Goal: Task Accomplishment & Management: Use online tool/utility

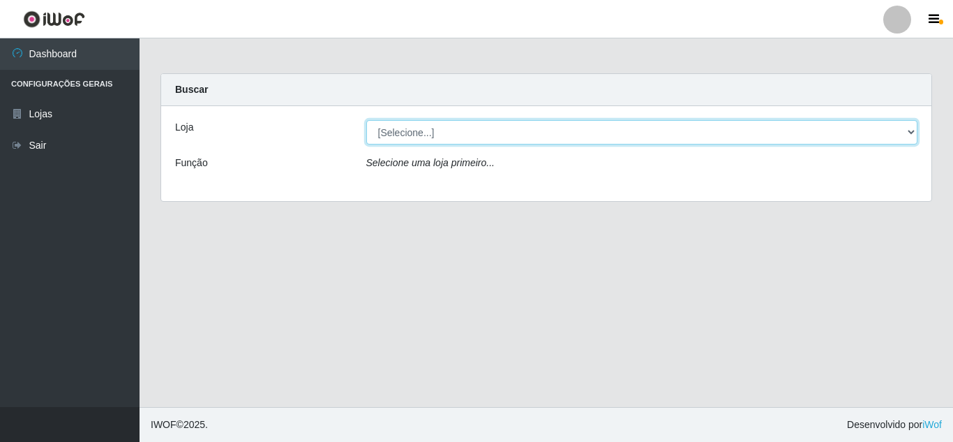
click at [716, 135] on select "[Selecione...] Queiroz [GEOGRAPHIC_DATA] - [GEOGRAPHIC_DATA]" at bounding box center [642, 132] width 552 height 24
select select "462"
click at [366, 120] on select "[Selecione...] Queiroz [GEOGRAPHIC_DATA] - [GEOGRAPHIC_DATA]" at bounding box center [642, 132] width 552 height 24
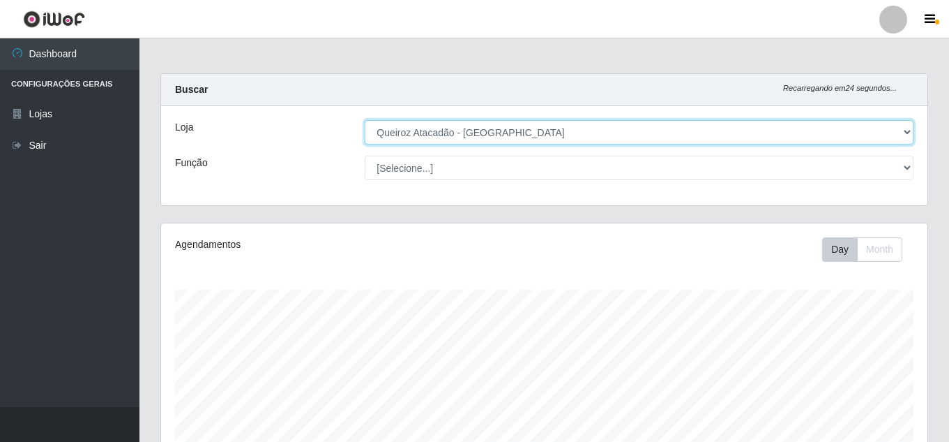
click at [903, 130] on select "[Selecione...] Queiroz [GEOGRAPHIC_DATA] - [GEOGRAPHIC_DATA]" at bounding box center [639, 132] width 549 height 24
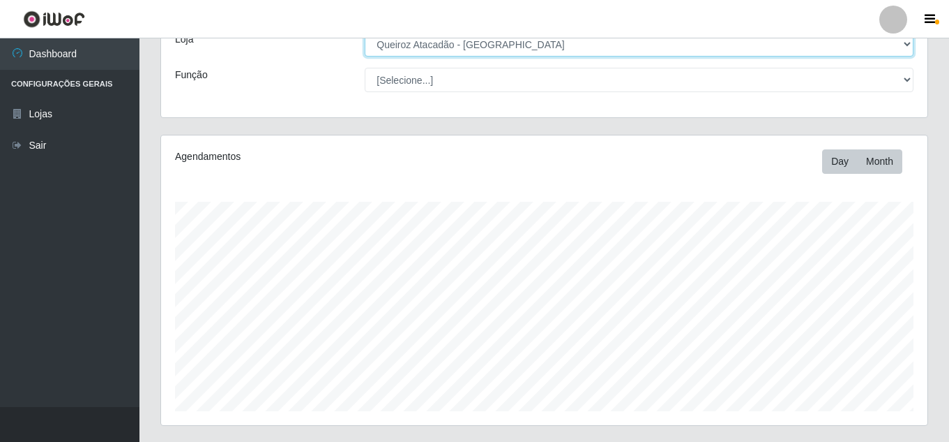
scroll to position [237, 0]
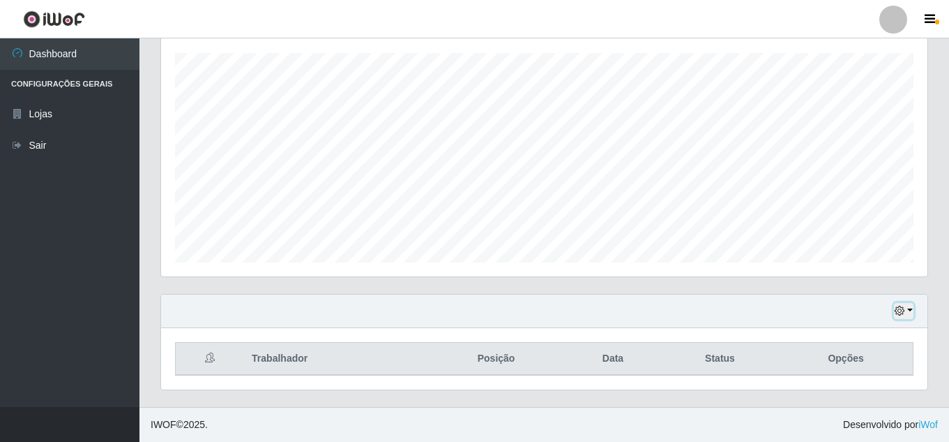
click at [905, 310] on icon "button" at bounding box center [900, 311] width 10 height 10
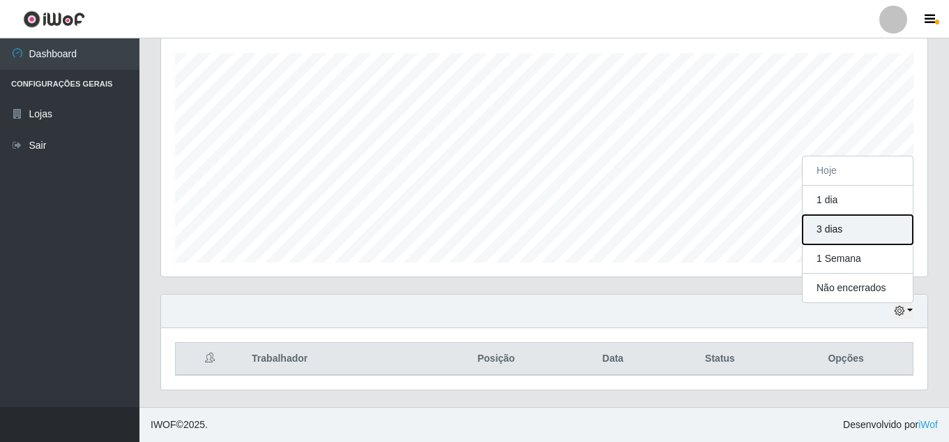
click at [847, 232] on button "3 dias" at bounding box center [858, 229] width 110 height 29
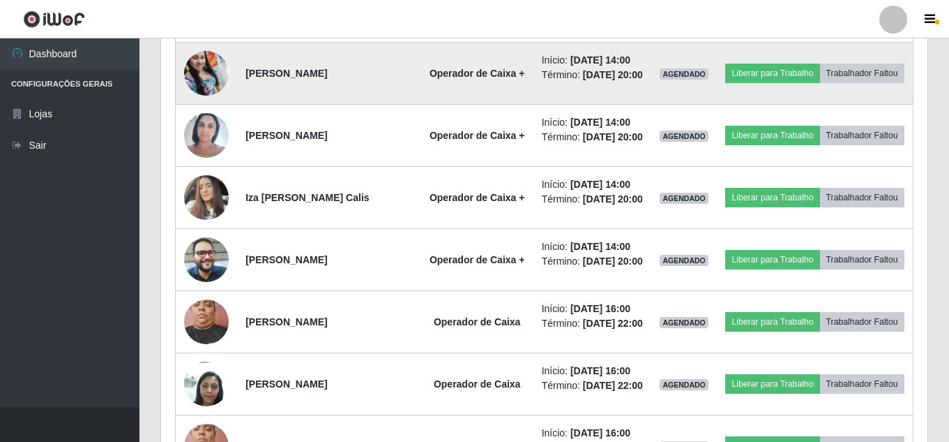
scroll to position [686, 0]
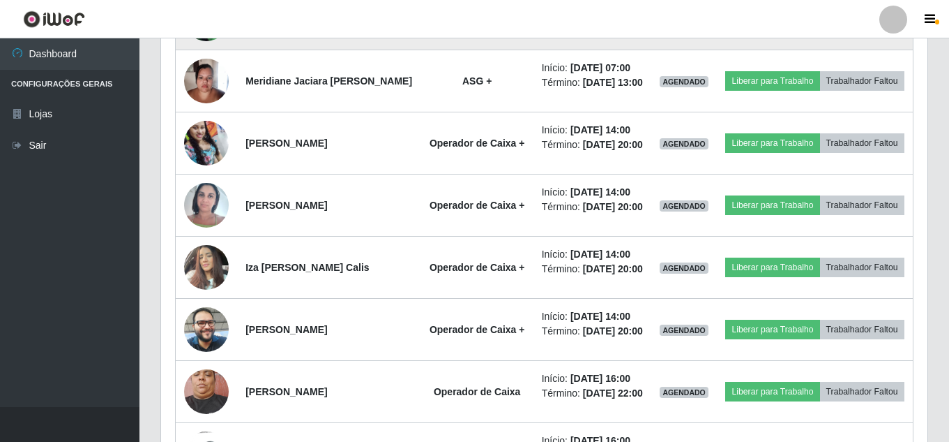
click at [392, 45] on td "[PERSON_NAME]" at bounding box center [328, 19] width 183 height 62
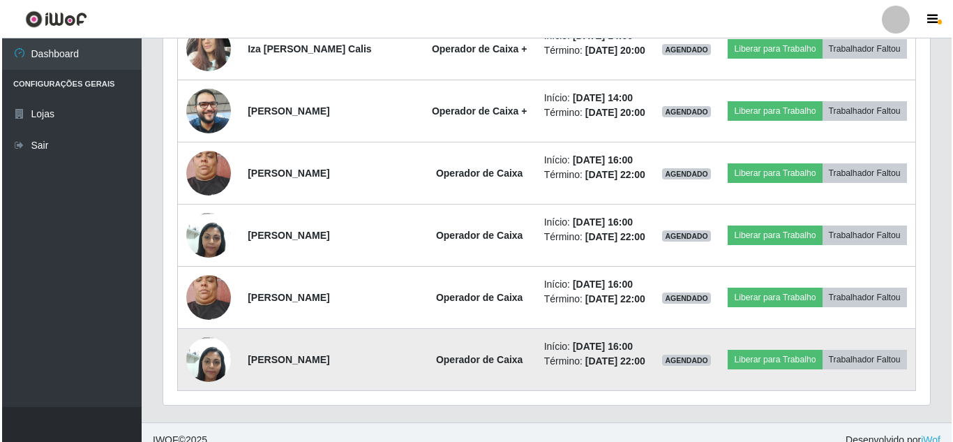
scroll to position [895, 0]
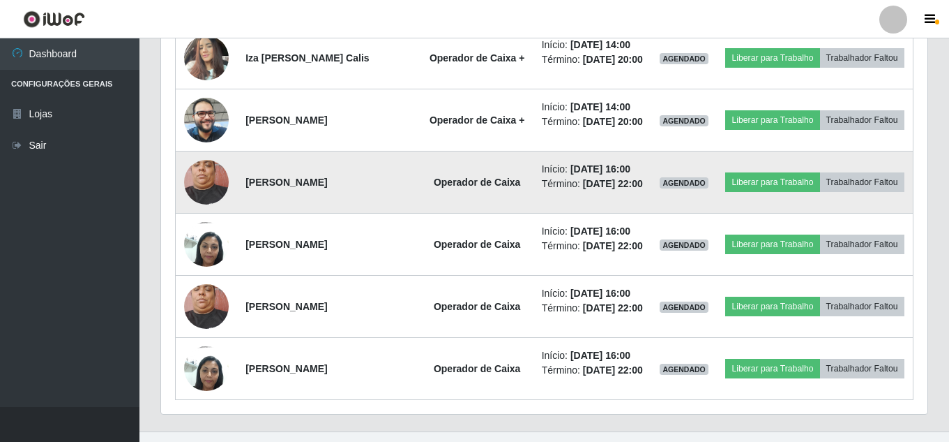
click at [195, 211] on img at bounding box center [206, 181] width 45 height 59
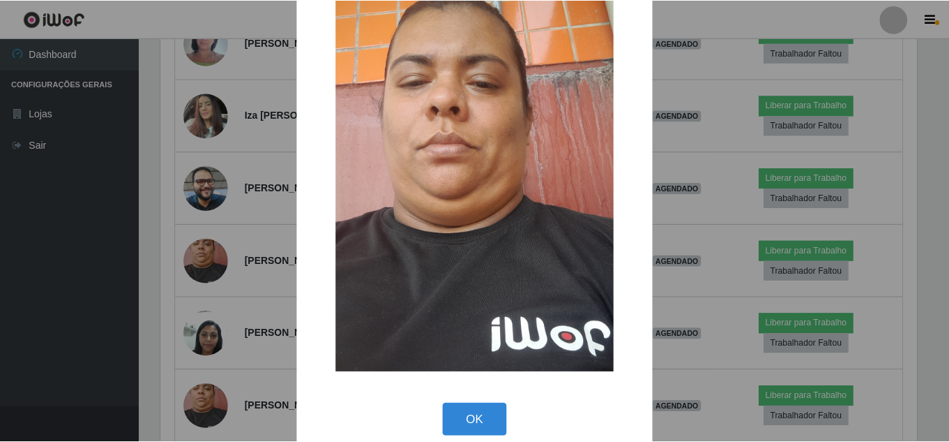
scroll to position [52, 0]
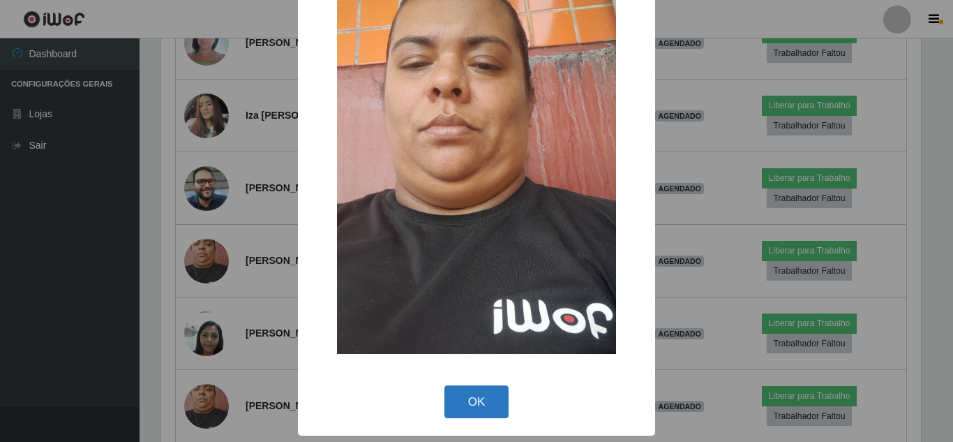
click at [465, 392] on button "OK" at bounding box center [476, 401] width 65 height 33
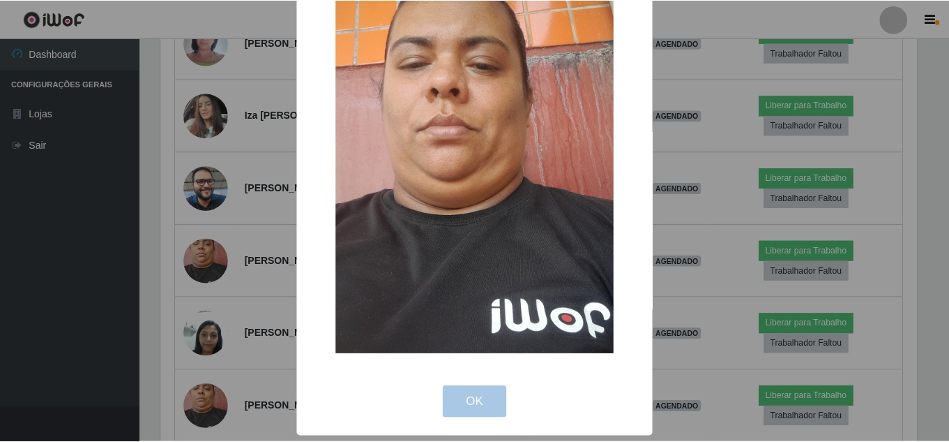
scroll to position [290, 767]
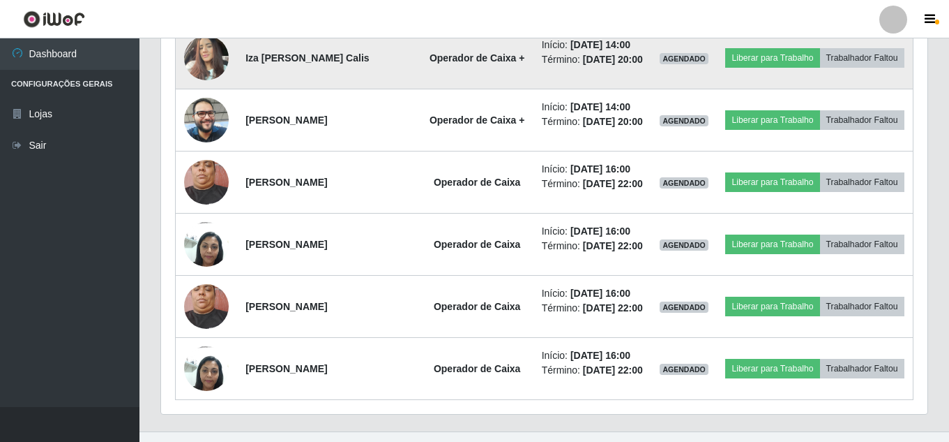
click at [208, 87] on img at bounding box center [206, 57] width 45 height 59
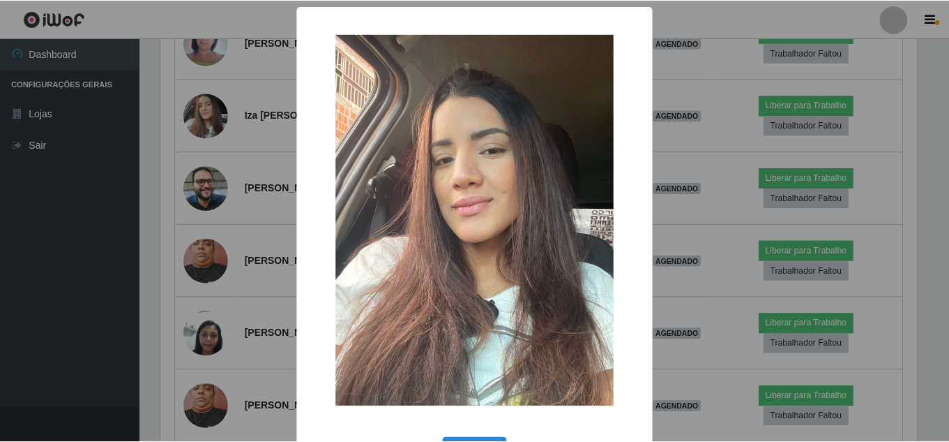
scroll to position [52, 0]
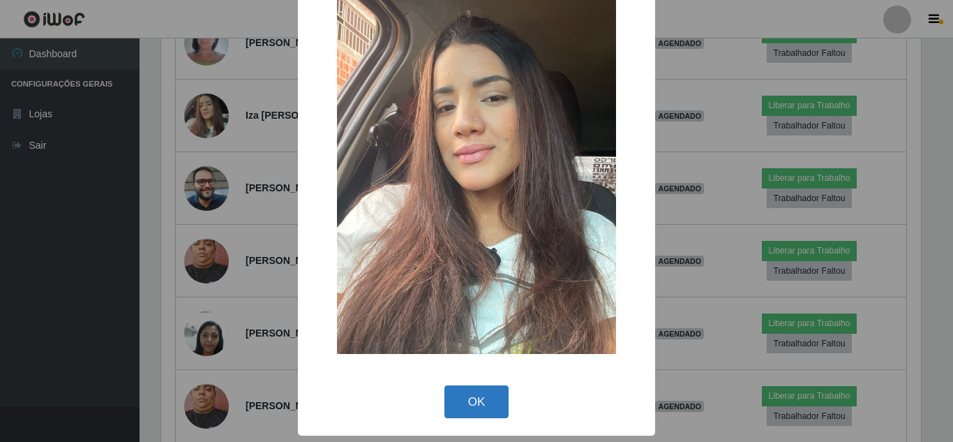
click at [467, 394] on button "OK" at bounding box center [476, 401] width 65 height 33
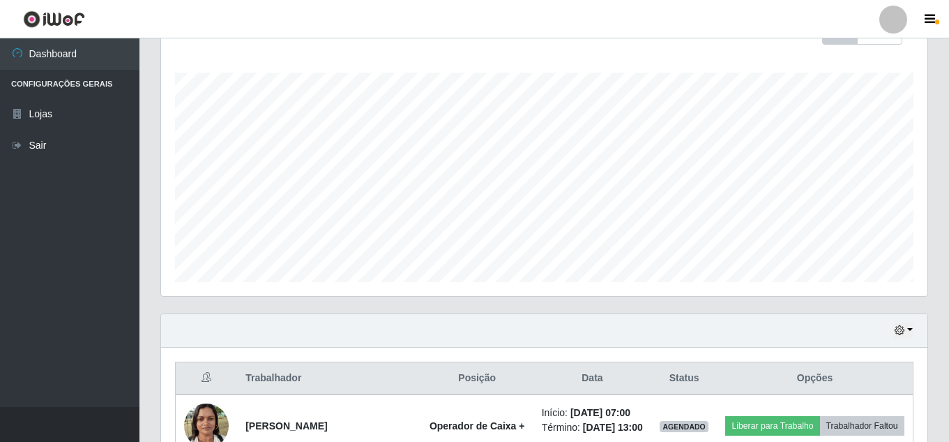
scroll to position [197, 0]
